Goal: Navigation & Orientation: Find specific page/section

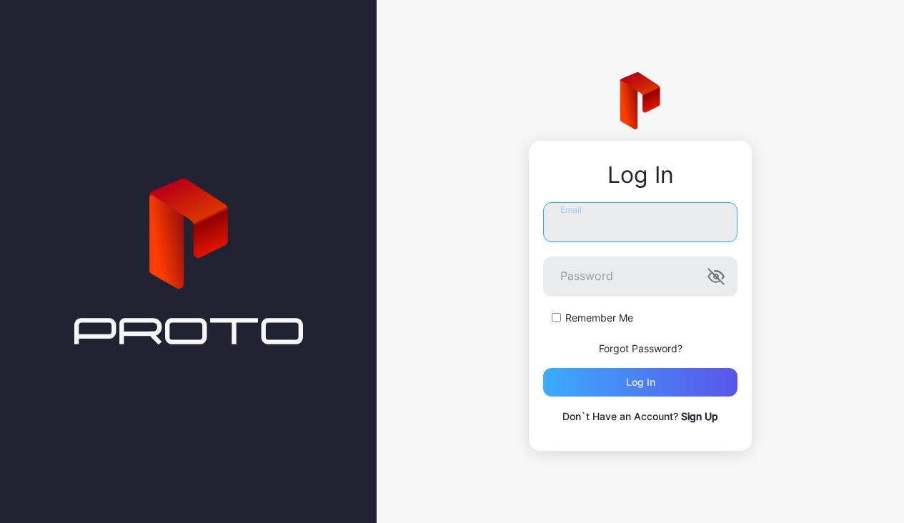
type input "**********"
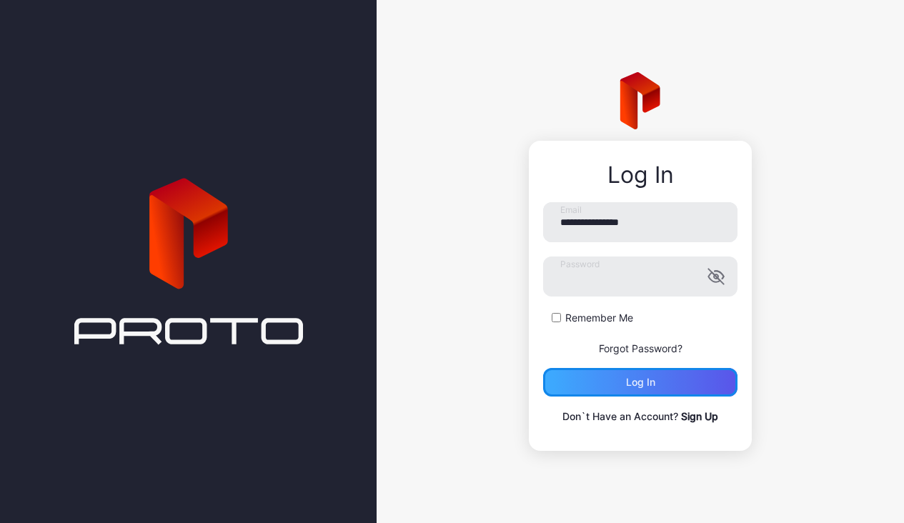
click at [639, 380] on div "Log in" at bounding box center [640, 381] width 29 height 11
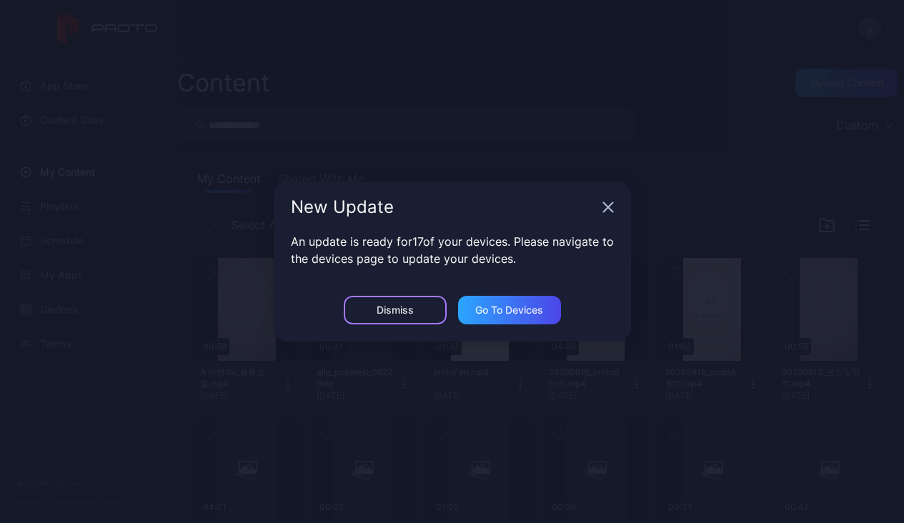
click at [371, 308] on div "Dismiss" at bounding box center [395, 310] width 103 height 29
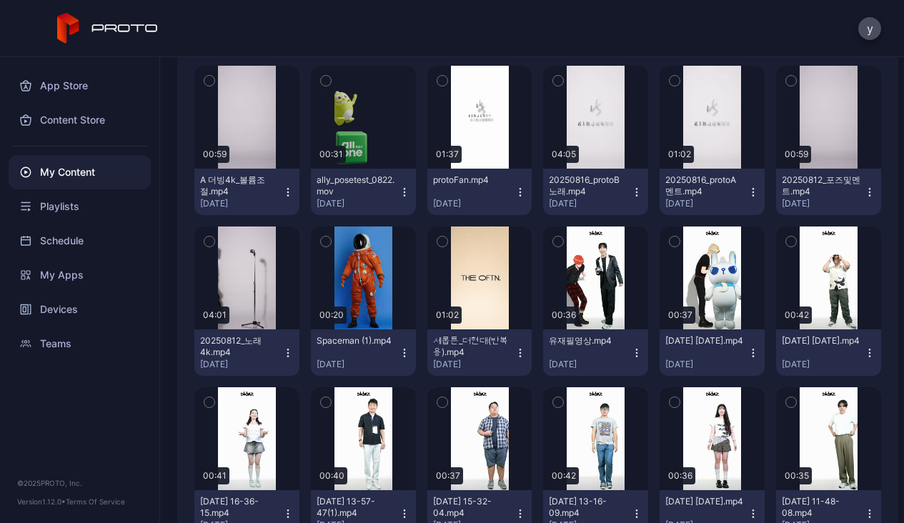
scroll to position [193, 0]
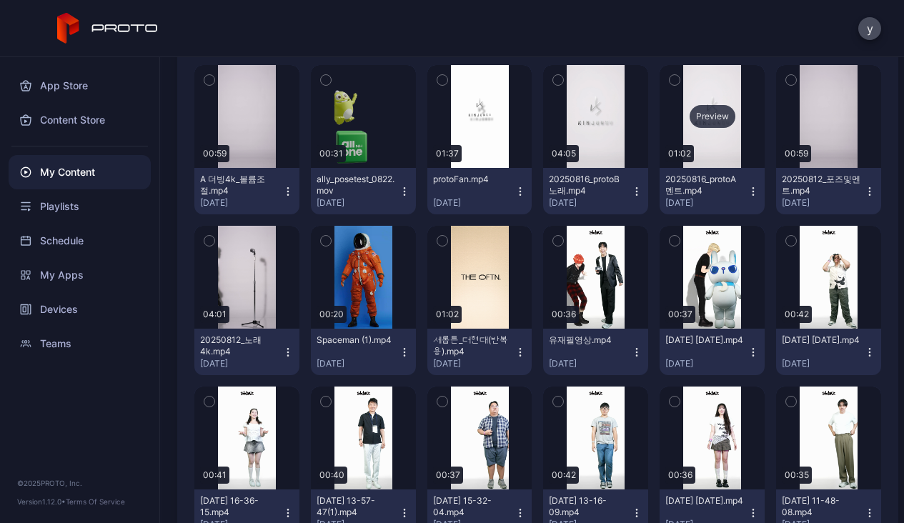
click at [735, 109] on div "Preview" at bounding box center [712, 116] width 46 height 23
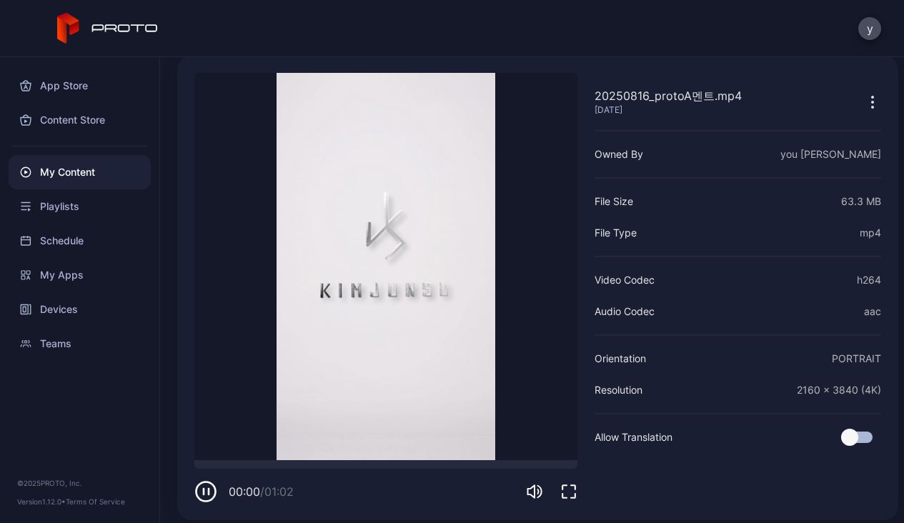
scroll to position [61, 0]
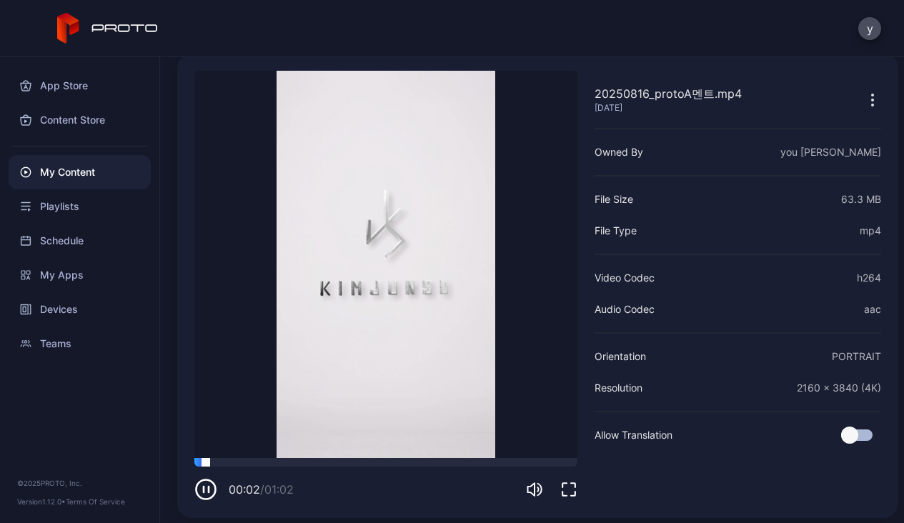
click at [496, 463] on div at bounding box center [385, 462] width 383 height 9
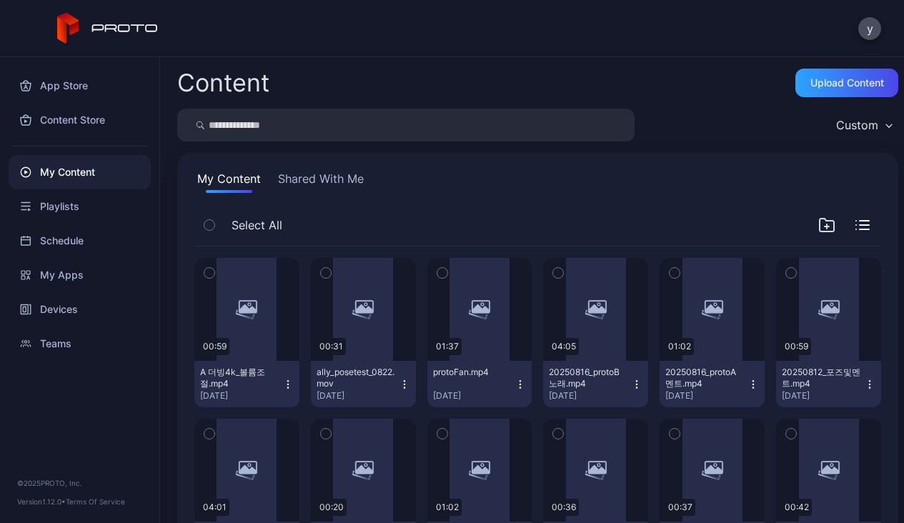
scroll to position [193, 0]
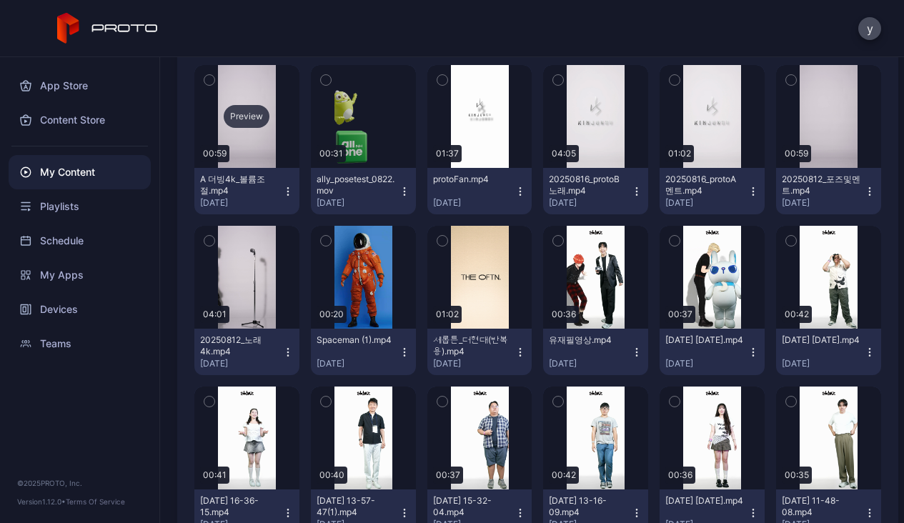
click at [266, 120] on div "Preview" at bounding box center [247, 116] width 46 height 23
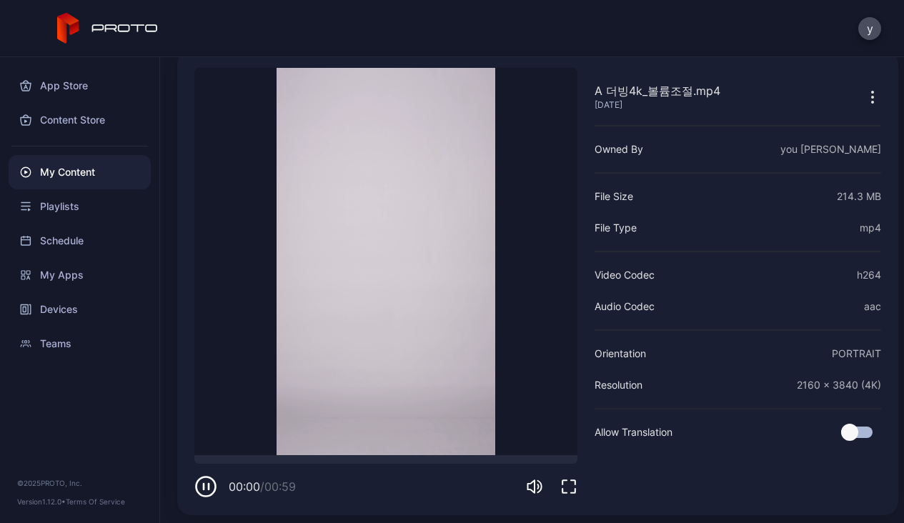
scroll to position [66, 0]
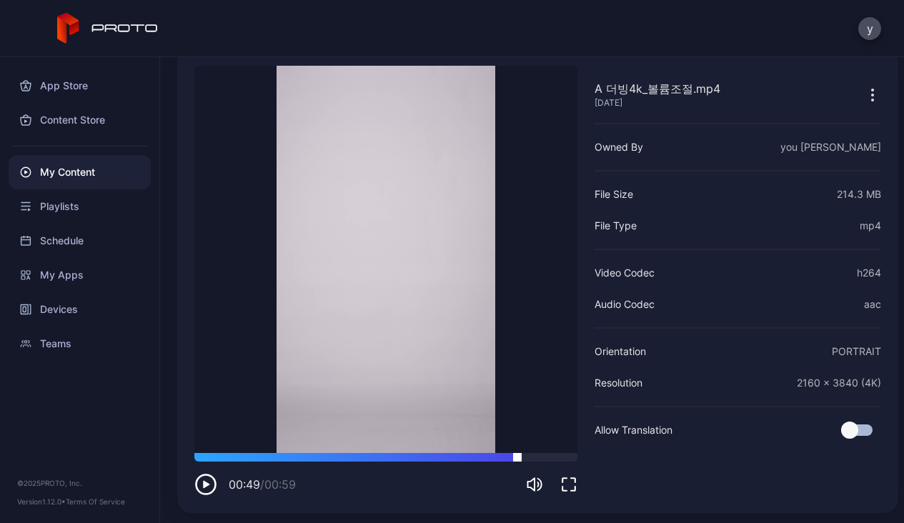
click at [517, 455] on div at bounding box center [385, 457] width 383 height 9
click at [535, 459] on div at bounding box center [385, 457] width 383 height 9
click at [549, 459] on div at bounding box center [385, 457] width 383 height 9
click at [484, 457] on div at bounding box center [385, 457] width 383 height 9
click at [406, 311] on video "Sorry, your browser doesn‘t support embedded videos" at bounding box center [385, 259] width 383 height 387
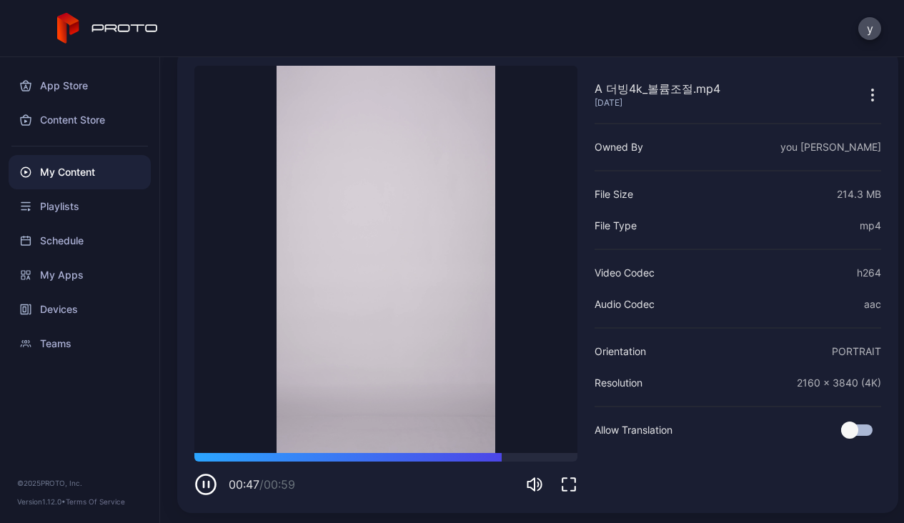
click at [202, 491] on icon "button" at bounding box center [205, 484] width 23 height 23
click at [441, 24] on div "y" at bounding box center [452, 28] width 904 height 57
click at [516, 19] on div "y" at bounding box center [452, 28] width 904 height 57
click at [96, 16] on icon at bounding box center [107, 28] width 101 height 31
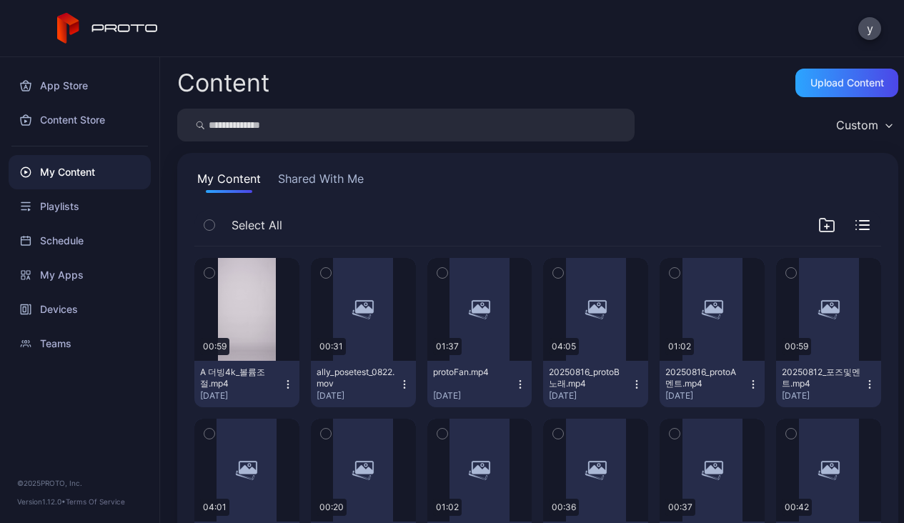
scroll to position [193, 0]
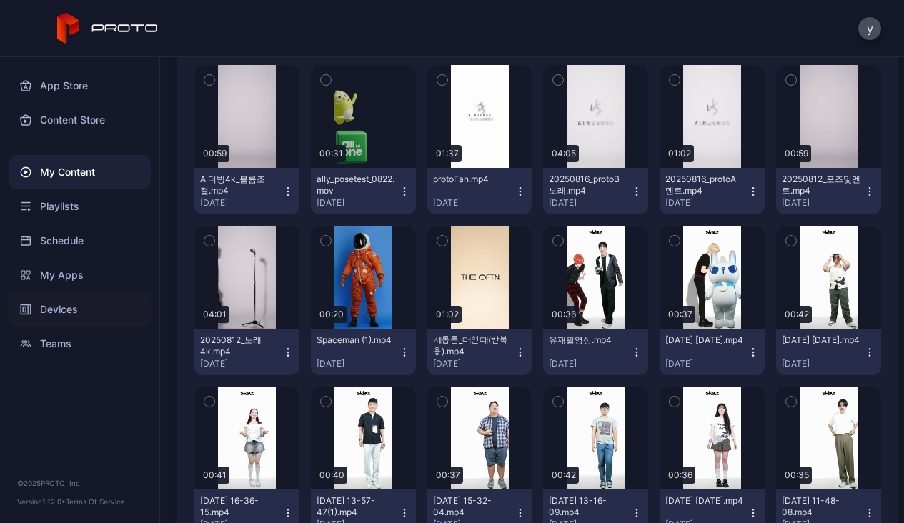
click at [65, 306] on div "Devices" at bounding box center [80, 309] width 142 height 34
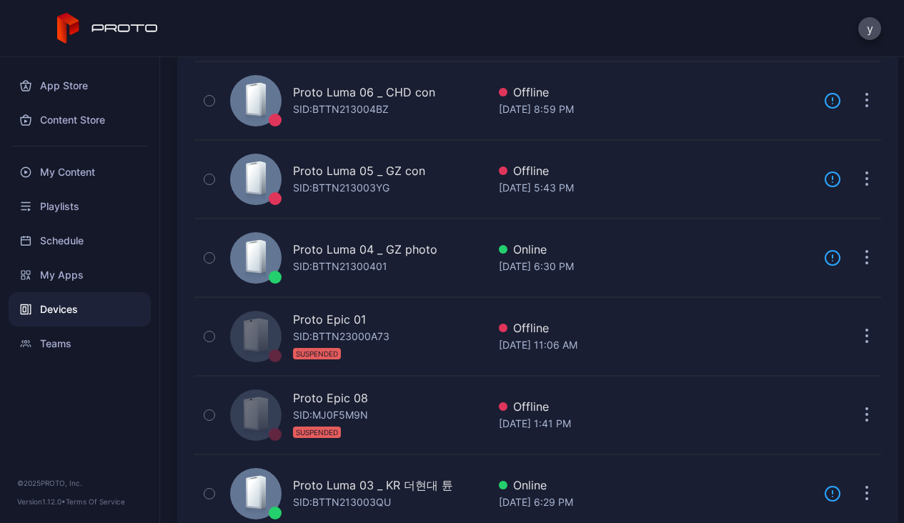
scroll to position [808, 0]
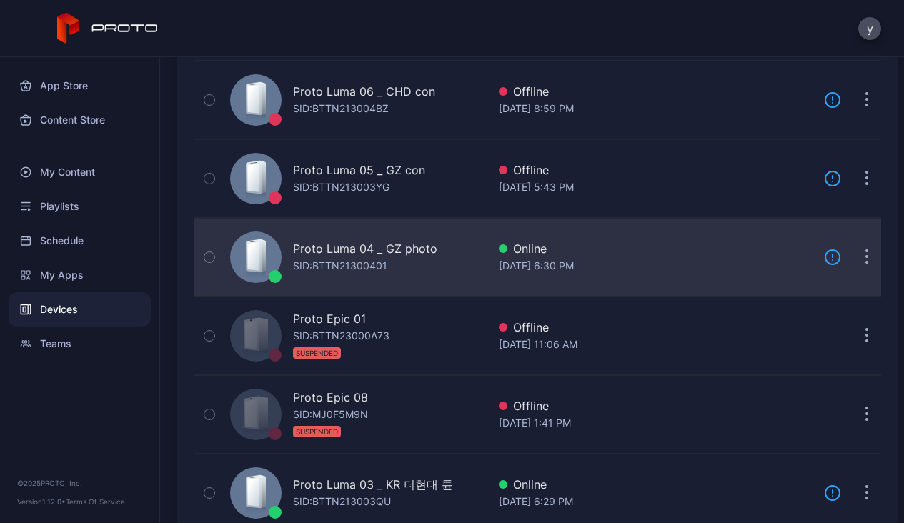
click at [401, 254] on div "Proto Luma 04 _ GZ photo" at bounding box center [365, 248] width 144 height 17
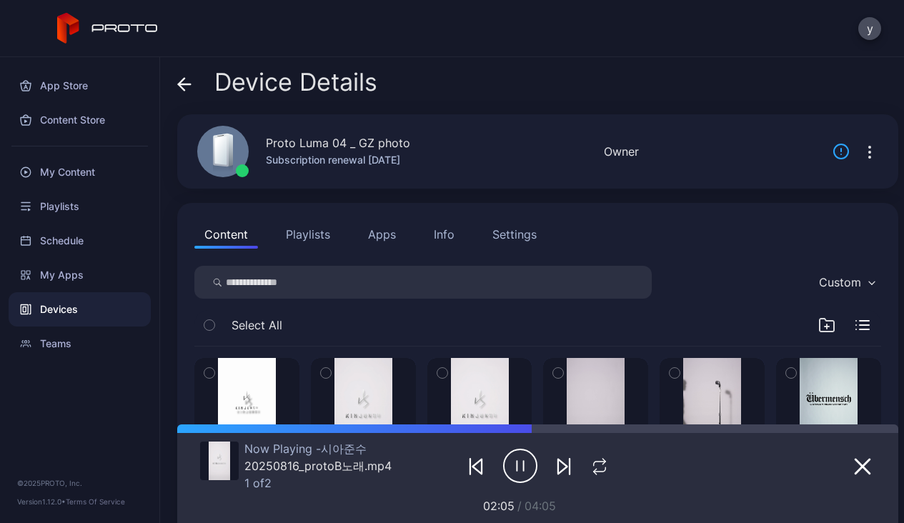
click at [109, 26] on icon at bounding box center [107, 28] width 101 height 31
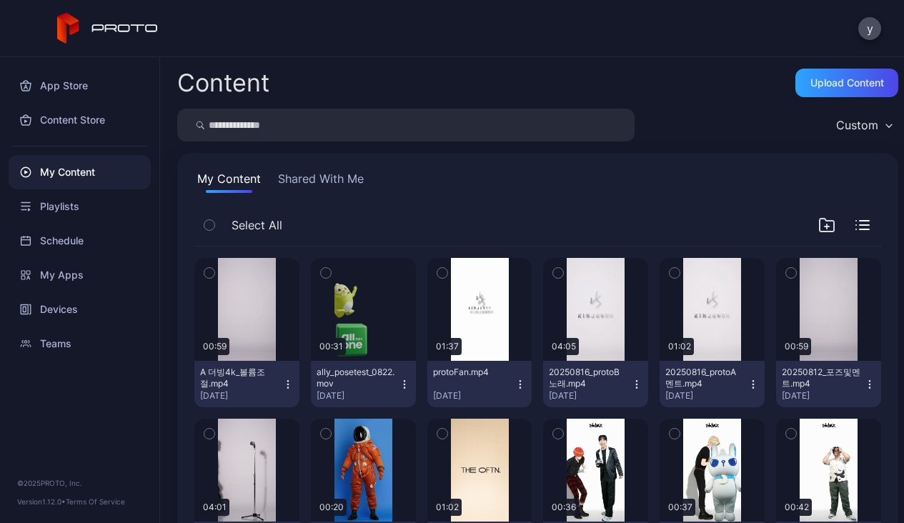
click at [123, 16] on icon at bounding box center [107, 28] width 101 height 31
click at [119, 27] on icon at bounding box center [125, 28] width 66 height 8
click at [520, 39] on div "y" at bounding box center [452, 28] width 904 height 57
